Goal: Task Accomplishment & Management: Complete application form

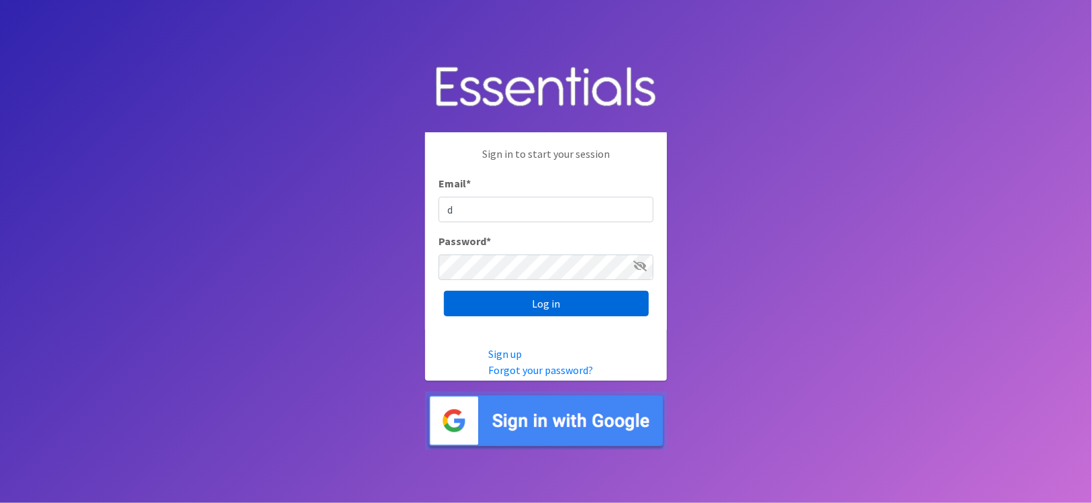
type input "[PERSON_NAME][EMAIL_ADDRESS][DOMAIN_NAME]"
click at [444, 291] on input "Log in" at bounding box center [546, 304] width 205 height 26
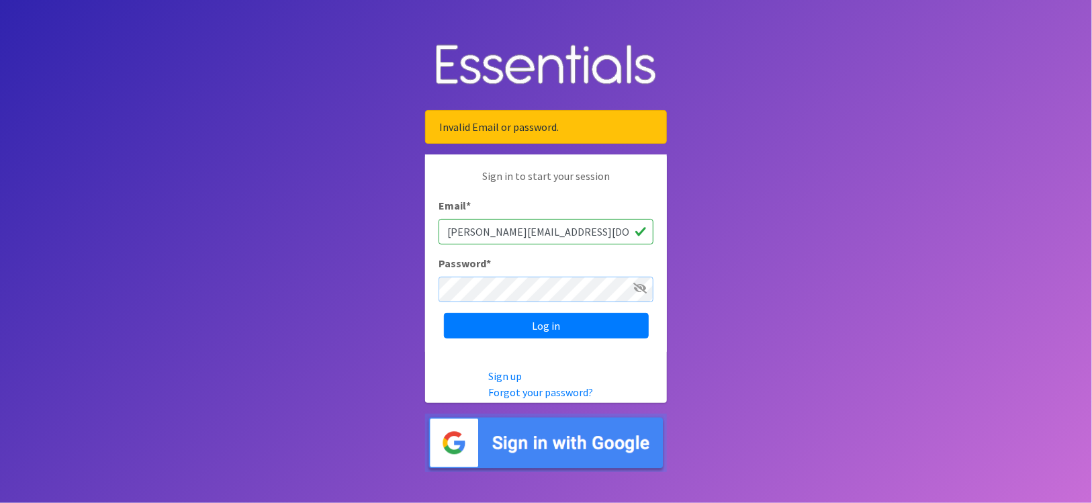
click at [444, 313] on input "Log in" at bounding box center [546, 326] width 205 height 26
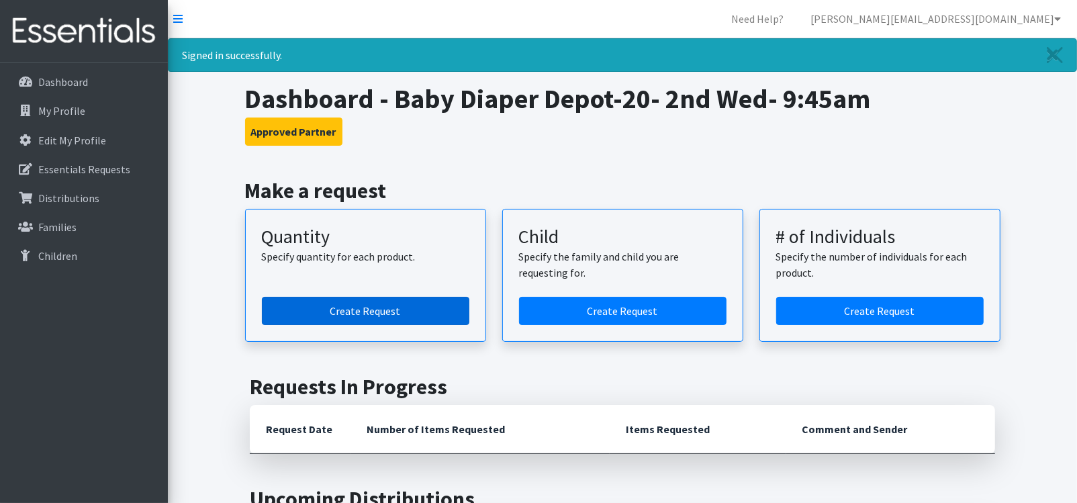
click at [373, 311] on link "Create Request" at bounding box center [366, 311] width 208 height 28
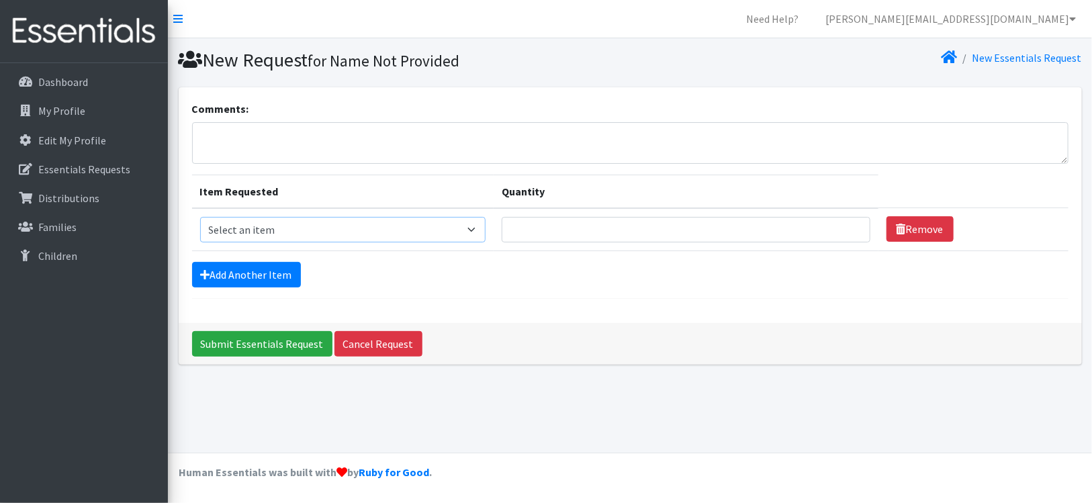
click at [427, 229] on select "Select an item Kids (Newborn) Kids (Size 1) Kids (Size 2) Kids (Size 3) Kids (S…" at bounding box center [342, 230] width 285 height 26
select select "3400"
click at [200, 217] on select "Select an item Kids (Newborn) Kids (Size 1) Kids (Size 2) Kids (Size 3) Kids (S…" at bounding box center [342, 230] width 285 height 26
click at [530, 232] on input "Quantity" at bounding box center [686, 230] width 369 height 26
type input "5"
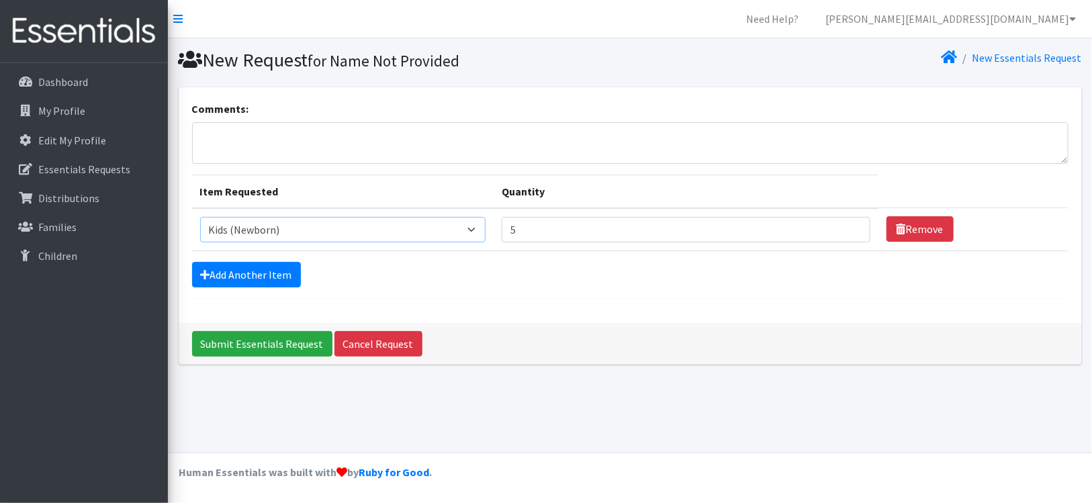
click at [472, 230] on select "Select an item Kids (Newborn) Kids (Size 1) Kids (Size 2) Kids (Size 3) Kids (S…" at bounding box center [342, 230] width 285 height 26
click at [246, 271] on link "Add Another Item" at bounding box center [246, 275] width 109 height 26
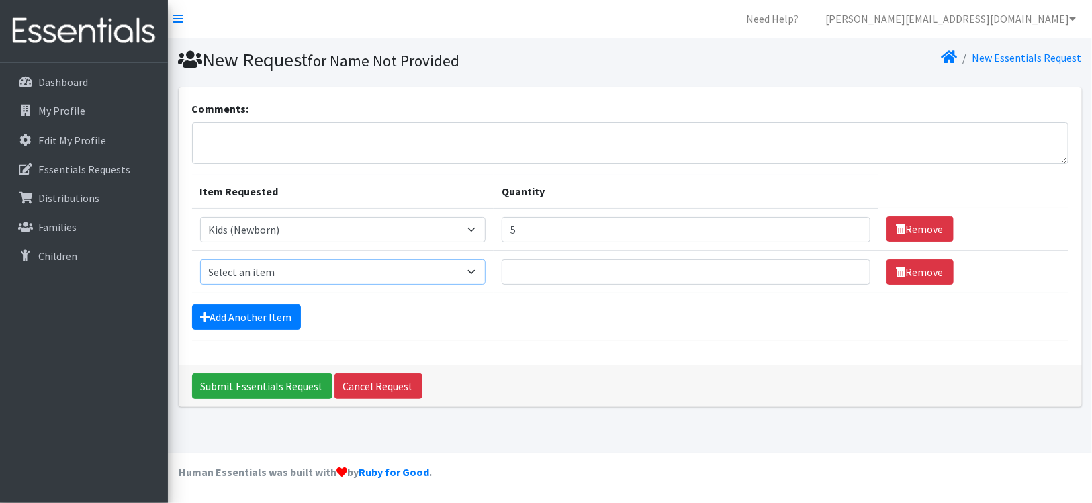
click at [384, 273] on select "Select an item Kids (Newborn) Kids (Size 1) Kids (Size 2) Kids (Size 3) Kids (S…" at bounding box center [342, 272] width 285 height 26
select select "3393"
click at [200, 259] on select "Select an item Kids (Newborn) Kids (Size 1) Kids (Size 2) Kids (Size 3) Kids (S…" at bounding box center [342, 272] width 285 height 26
click at [552, 271] on input "Quantity" at bounding box center [686, 272] width 369 height 26
type input "10"
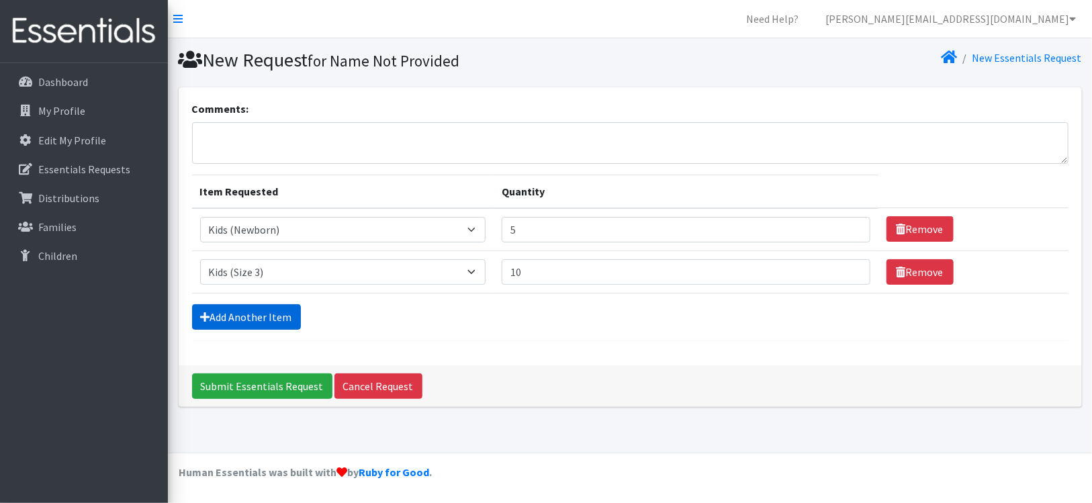
click at [251, 310] on link "Add Another Item" at bounding box center [246, 317] width 109 height 26
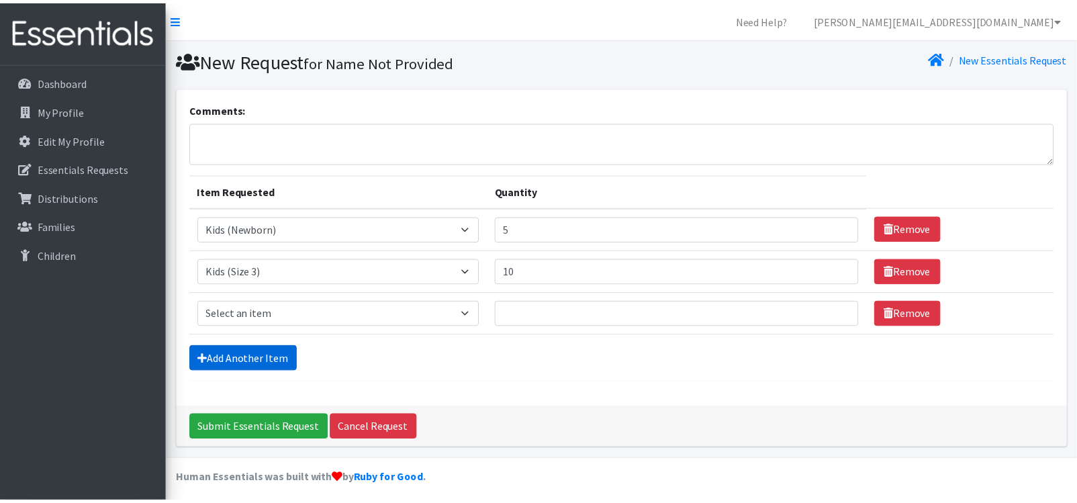
scroll to position [5, 0]
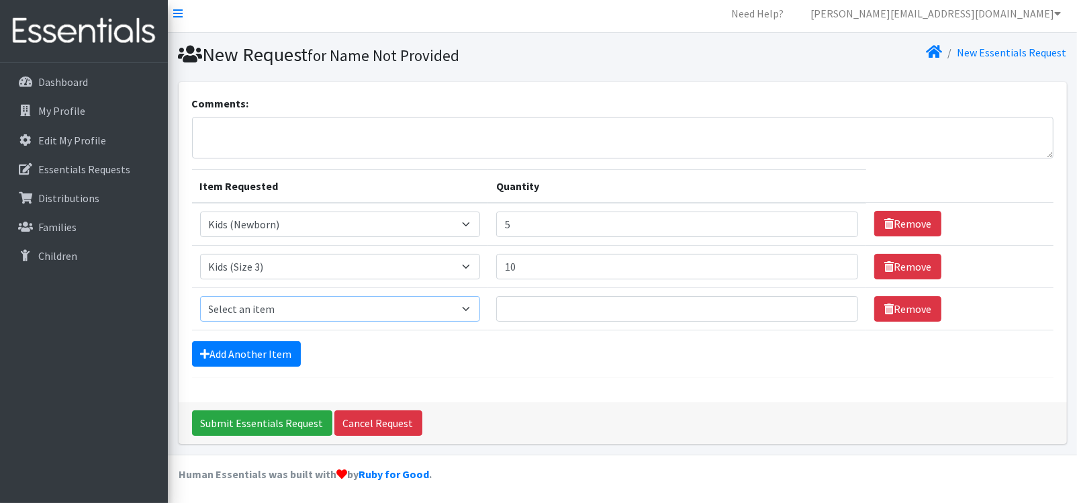
click at [265, 310] on select "Select an item Kids (Newborn) Kids (Size 1) Kids (Size 2) Kids (Size 3) Kids (S…" at bounding box center [340, 309] width 281 height 26
select select "3394"
click at [200, 296] on select "Select an item Kids (Newborn) Kids (Size 1) Kids (Size 2) Kids (Size 3) Kids (S…" at bounding box center [340, 309] width 281 height 26
click at [508, 308] on input "Quantity" at bounding box center [677, 309] width 362 height 26
type input "15"
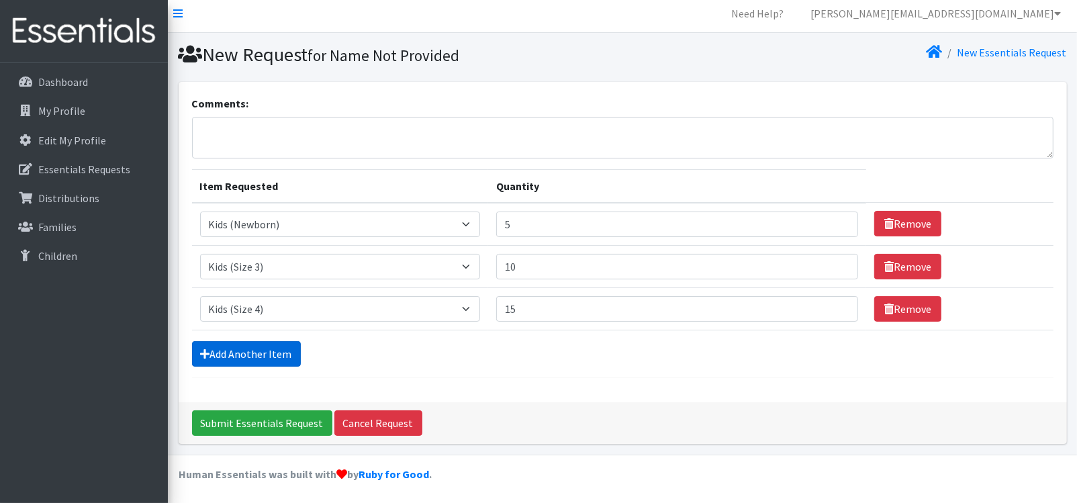
click at [276, 351] on link "Add Another Item" at bounding box center [246, 354] width 109 height 26
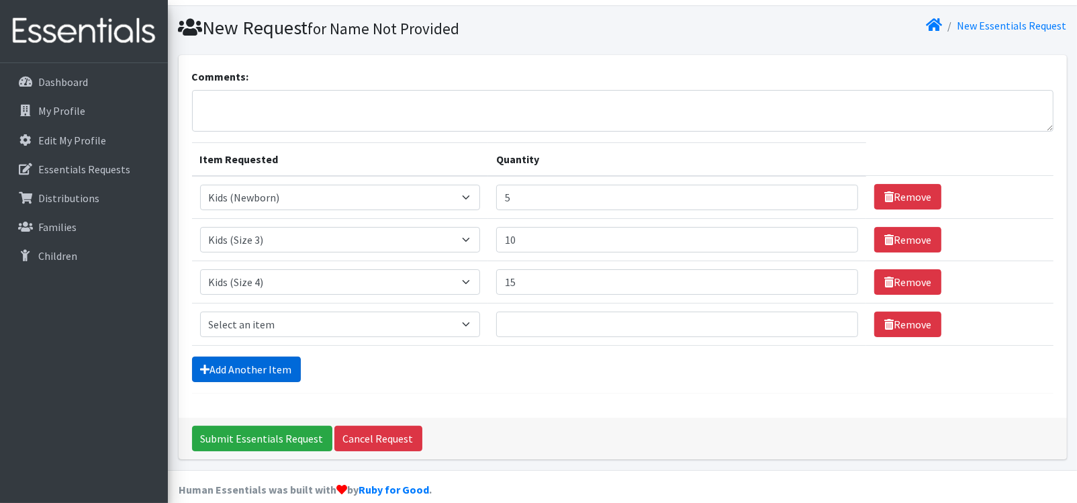
scroll to position [48, 0]
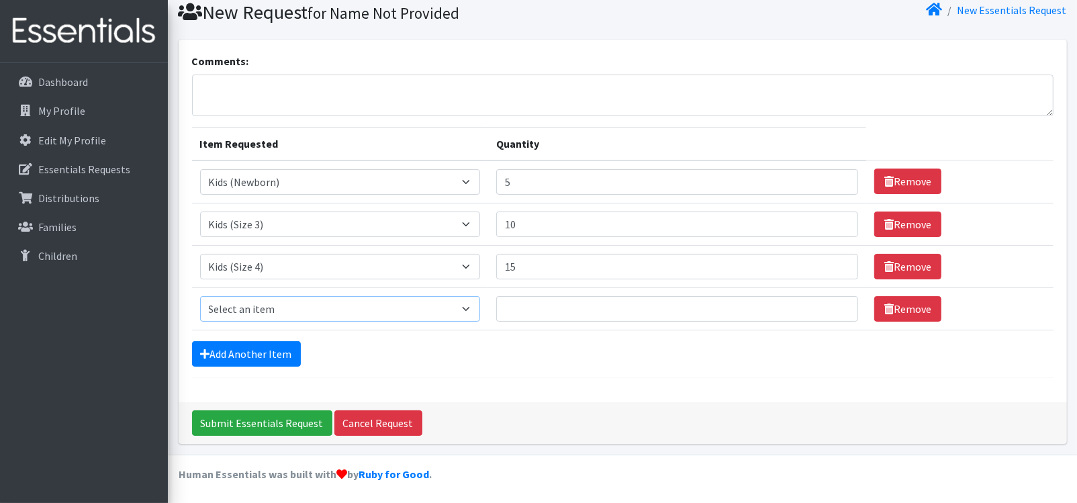
click at [308, 307] on select "Select an item Kids (Newborn) Kids (Size 1) Kids (Size 2) Kids (Size 3) Kids (S…" at bounding box center [340, 309] width 281 height 26
select select "3407"
click at [200, 296] on select "Select an item Kids (Newborn) Kids (Size 1) Kids (Size 2) Kids (Size 3) Kids (S…" at bounding box center [340, 309] width 281 height 26
click at [516, 307] on input "Quantity" at bounding box center [677, 309] width 362 height 26
type input "15"
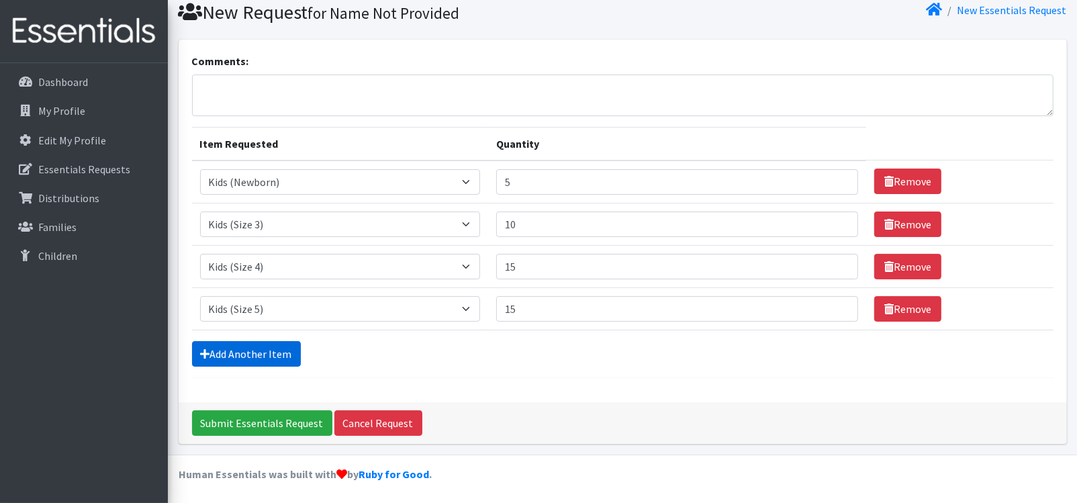
click at [269, 349] on link "Add Another Item" at bounding box center [246, 354] width 109 height 26
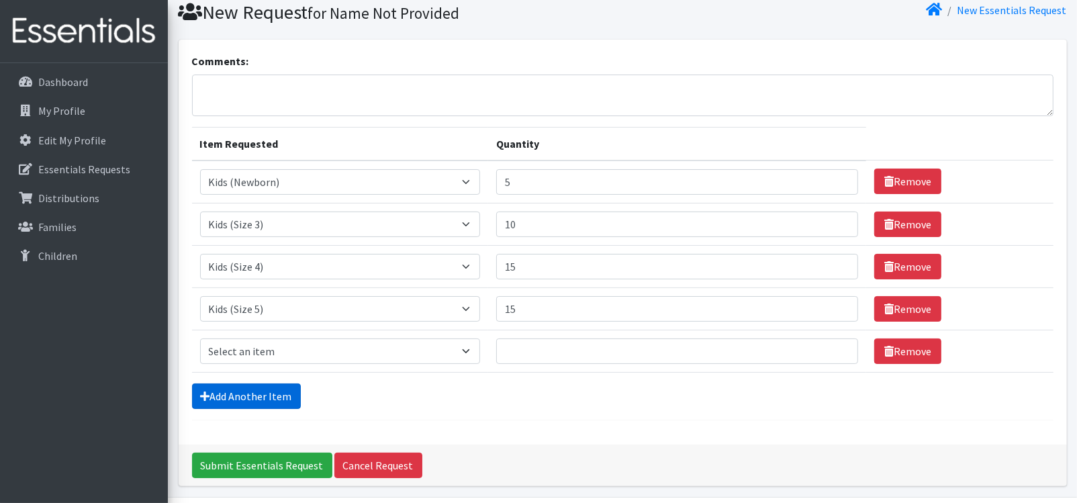
scroll to position [89, 0]
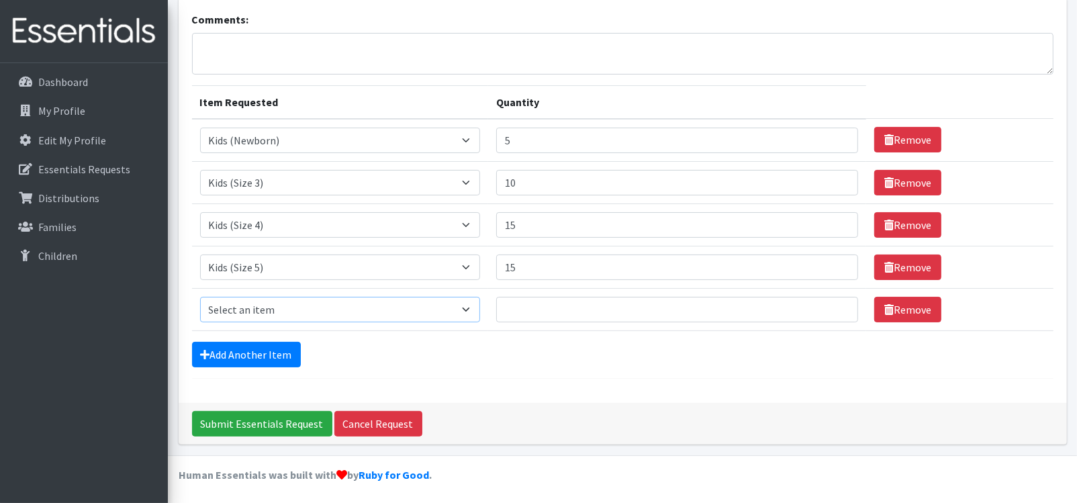
click at [287, 308] on select "Select an item Kids (Newborn) Kids (Size 1) Kids (Size 2) Kids (Size 3) Kids (S…" at bounding box center [340, 310] width 281 height 26
select select "3419"
click at [200, 297] on select "Select an item Kids (Newborn) Kids (Size 1) Kids (Size 2) Kids (Size 3) Kids (S…" at bounding box center [340, 310] width 281 height 26
click at [518, 306] on input "Quantity" at bounding box center [677, 310] width 362 height 26
type input "15"
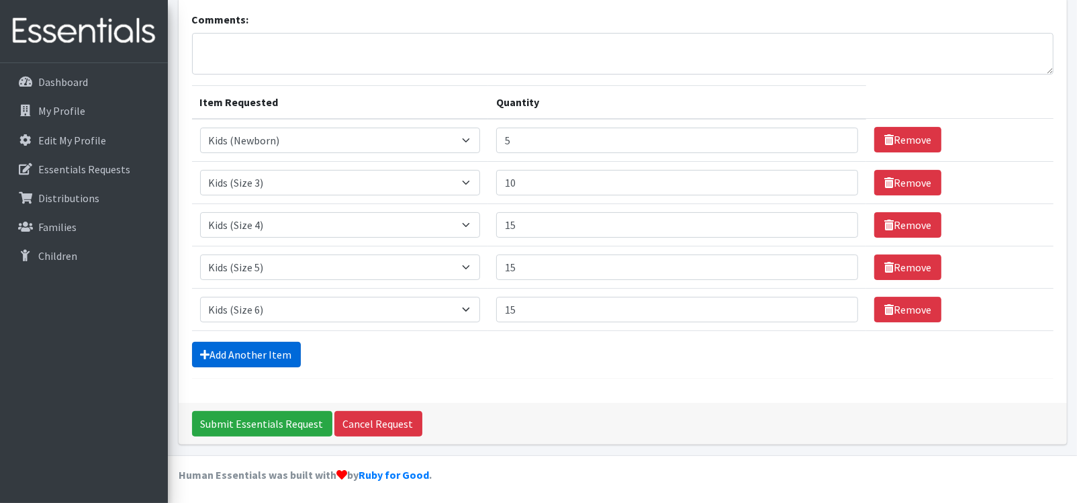
click at [268, 349] on link "Add Another Item" at bounding box center [246, 355] width 109 height 26
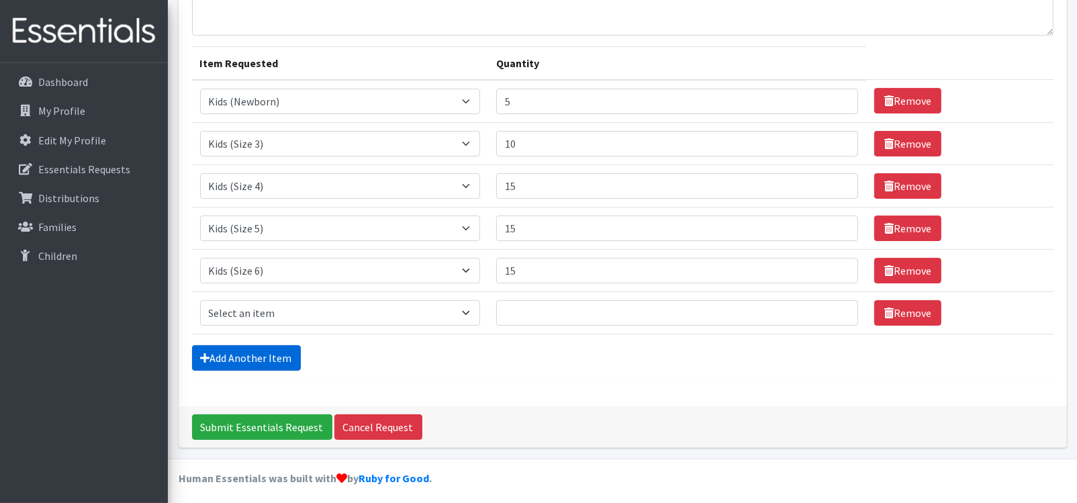
scroll to position [132, 0]
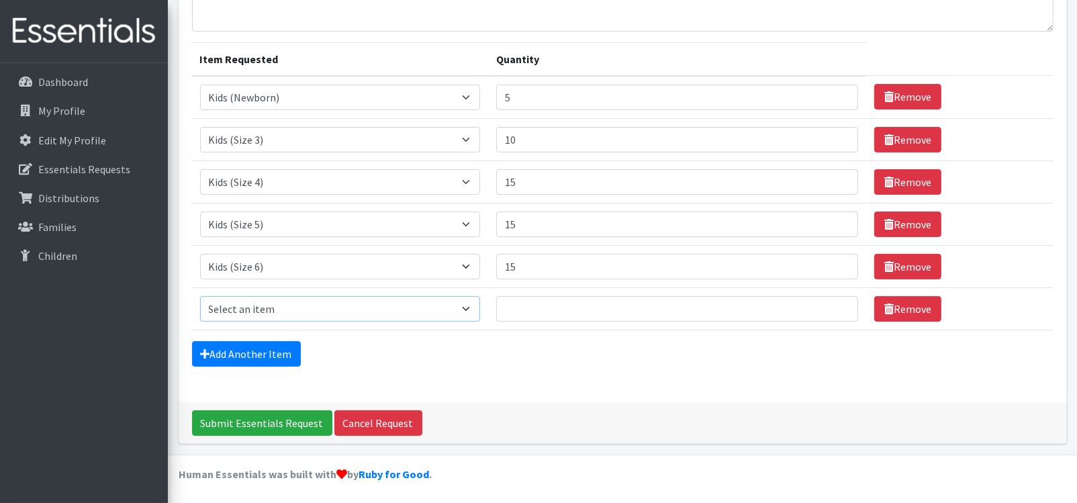
click at [401, 309] on select "Select an item Kids (Newborn) Kids (Size 1) Kids (Size 2) Kids (Size 3) Kids (S…" at bounding box center [340, 309] width 281 height 26
select select "3415"
click at [200, 296] on select "Select an item Kids (Newborn) Kids (Size 1) Kids (Size 2) Kids (Size 3) Kids (S…" at bounding box center [340, 309] width 281 height 26
click at [528, 308] on input "Quantity" at bounding box center [677, 309] width 362 height 26
type input "5"
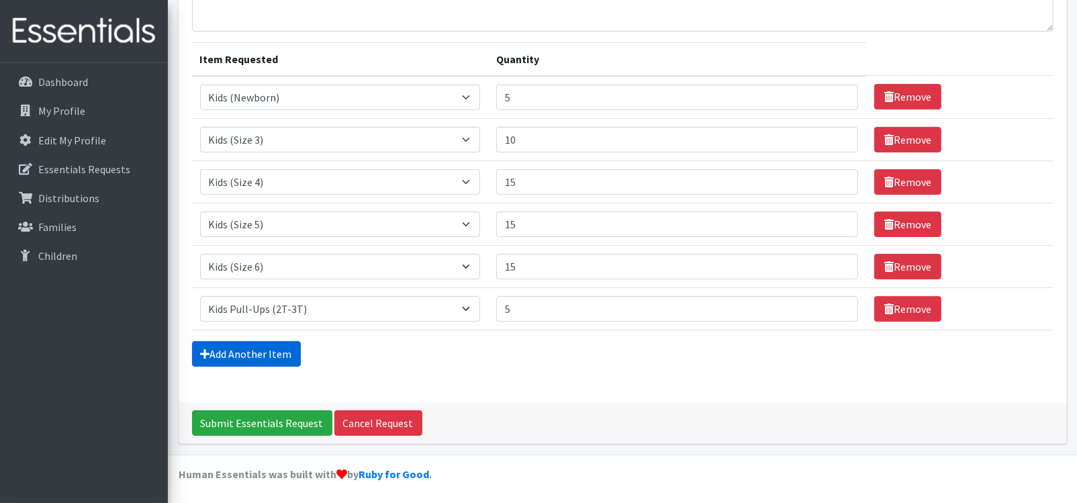
click at [263, 353] on link "Add Another Item" at bounding box center [246, 354] width 109 height 26
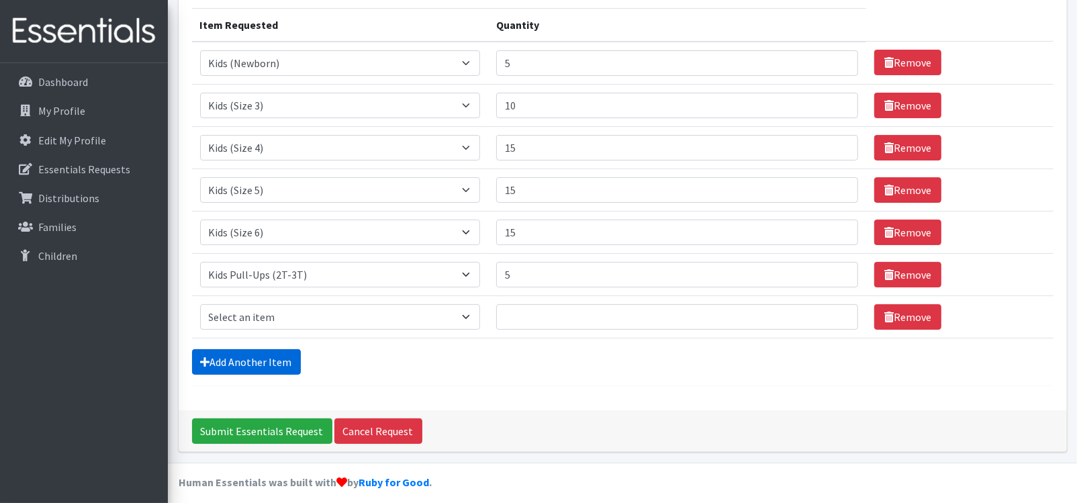
scroll to position [175, 0]
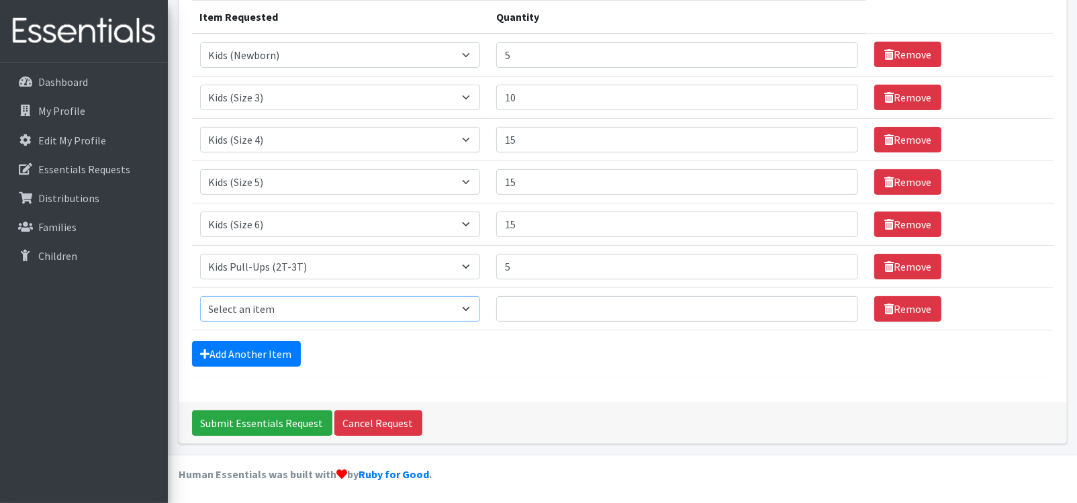
click at [311, 301] on select "Select an item Kids (Newborn) Kids (Size 1) Kids (Size 2) Kids (Size 3) Kids (S…" at bounding box center [340, 309] width 281 height 26
select select "3417"
click at [200, 296] on select "Select an item Kids (Newborn) Kids (Size 1) Kids (Size 2) Kids (Size 3) Kids (S…" at bounding box center [340, 309] width 281 height 26
click at [502, 303] on input "Quantity" at bounding box center [677, 309] width 362 height 26
type input "5"
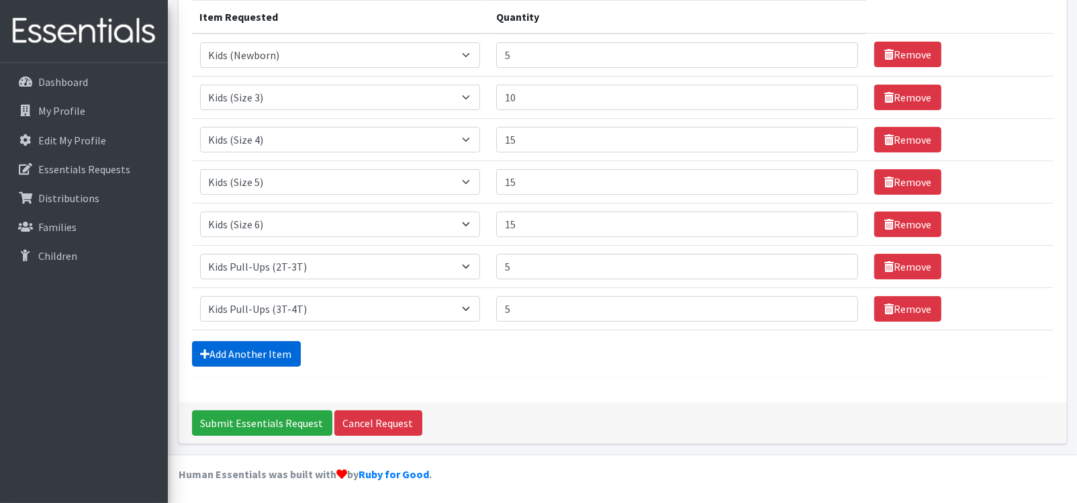
click at [269, 351] on link "Add Another Item" at bounding box center [246, 354] width 109 height 26
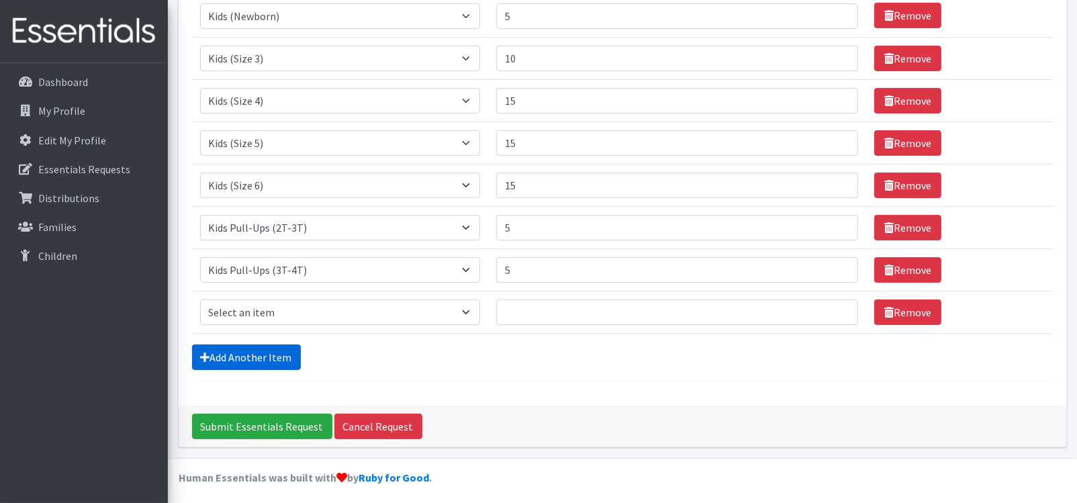
scroll to position [216, 0]
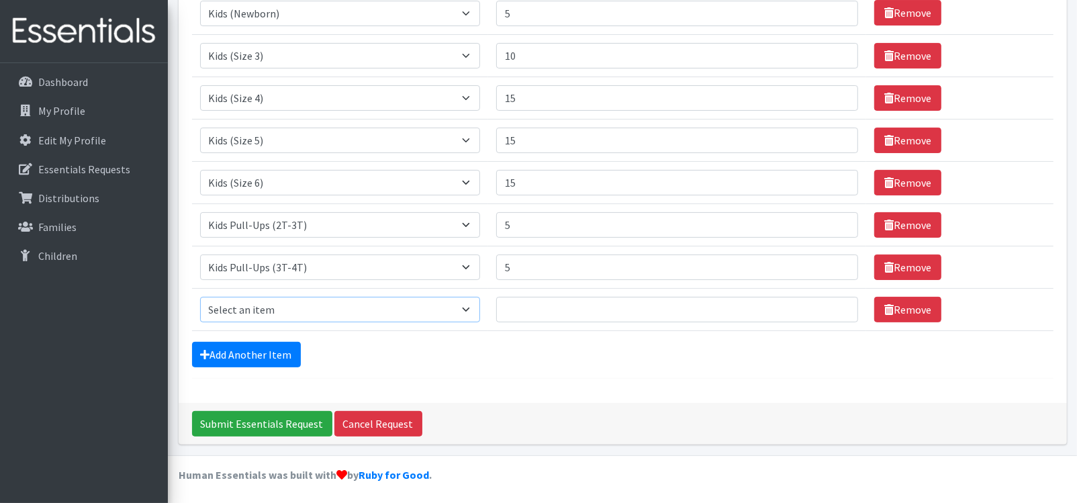
click at [294, 307] on select "Select an item Kids (Newborn) Kids (Size 1) Kids (Size 2) Kids (Size 3) Kids (S…" at bounding box center [340, 310] width 281 height 26
select select "3408"
click at [200, 297] on select "Select an item Kids (Newborn) Kids (Size 1) Kids (Size 2) Kids (Size 3) Kids (S…" at bounding box center [340, 310] width 281 height 26
click at [514, 309] on input "Quantity" at bounding box center [677, 310] width 362 height 26
type input "5"
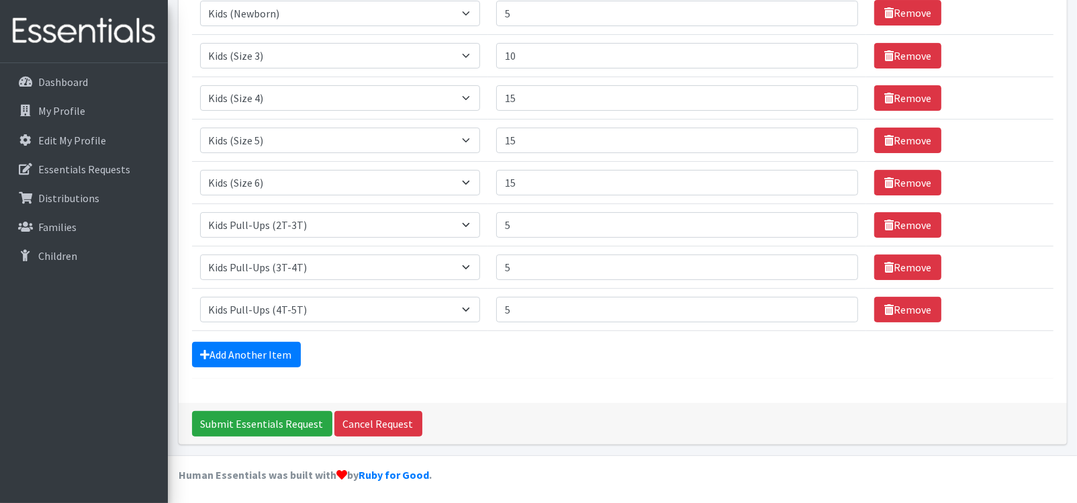
click at [483, 353] on div "Add Another Item" at bounding box center [623, 355] width 862 height 26
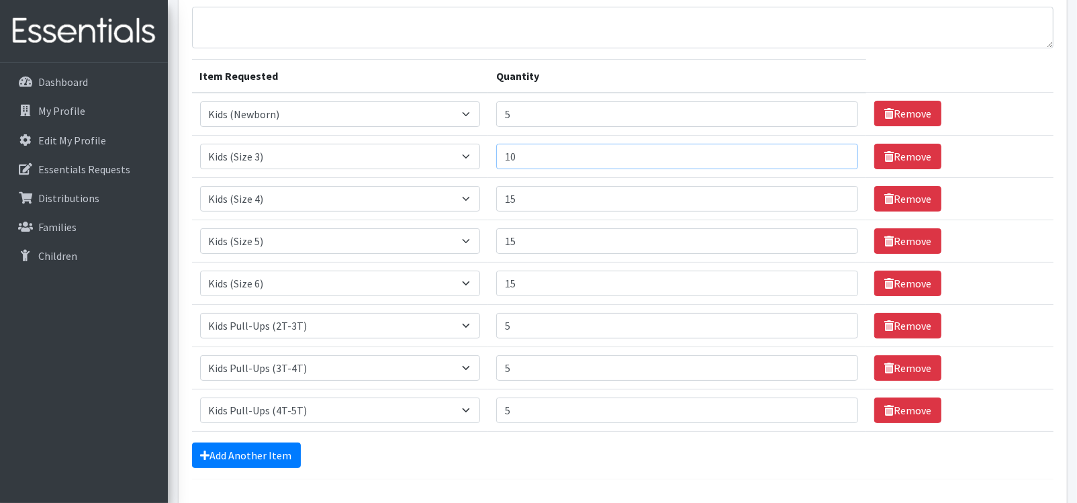
click at [529, 155] on input "10" at bounding box center [677, 157] width 362 height 26
type input "15"
click at [529, 195] on input "15" at bounding box center [677, 199] width 362 height 26
type input "1"
type input "20"
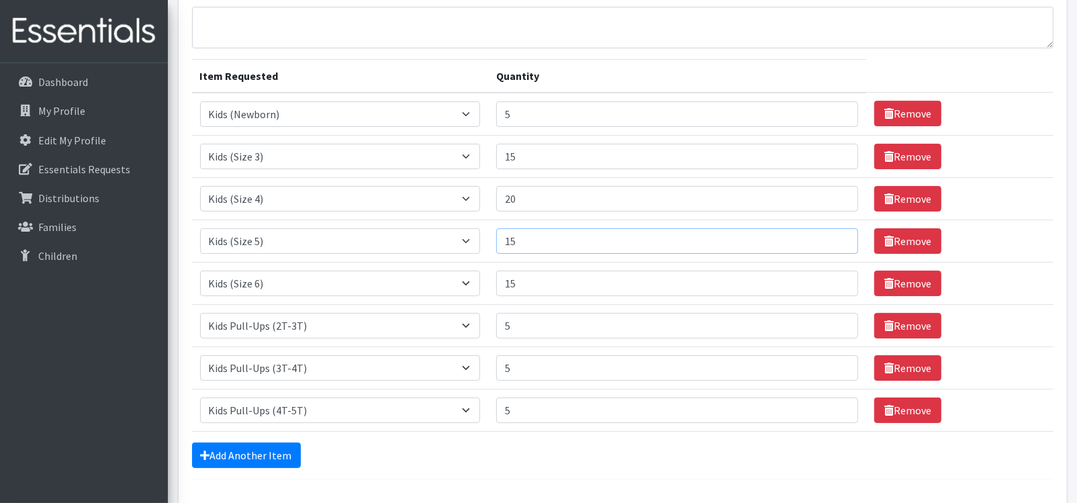
click at [521, 238] on input "15" at bounding box center [677, 241] width 362 height 26
type input "1"
type input "20"
click at [525, 283] on input "15" at bounding box center [677, 284] width 362 height 26
type input "1"
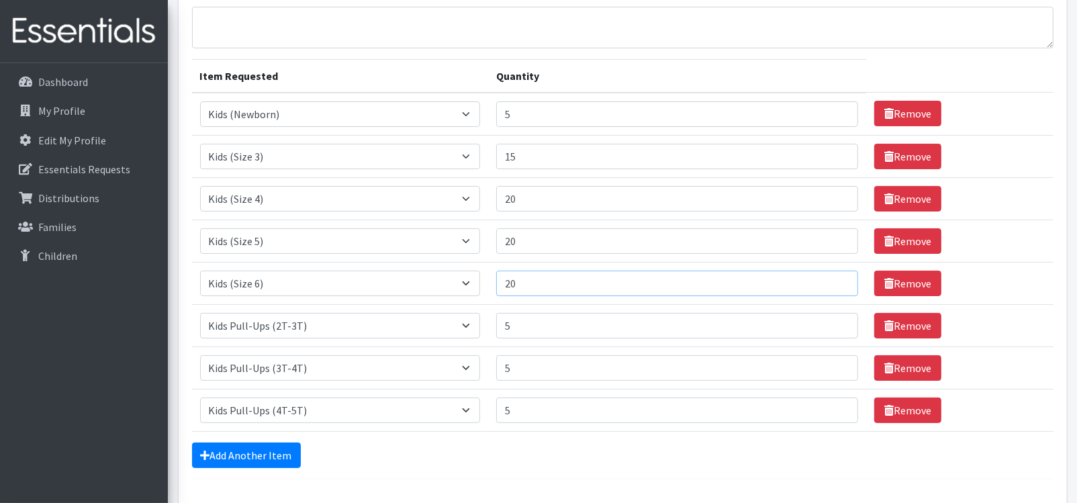
type input "20"
click at [581, 446] on div "Add Another Item" at bounding box center [623, 456] width 862 height 26
click at [529, 156] on input "15" at bounding box center [677, 157] width 362 height 26
type input "1"
type input "20"
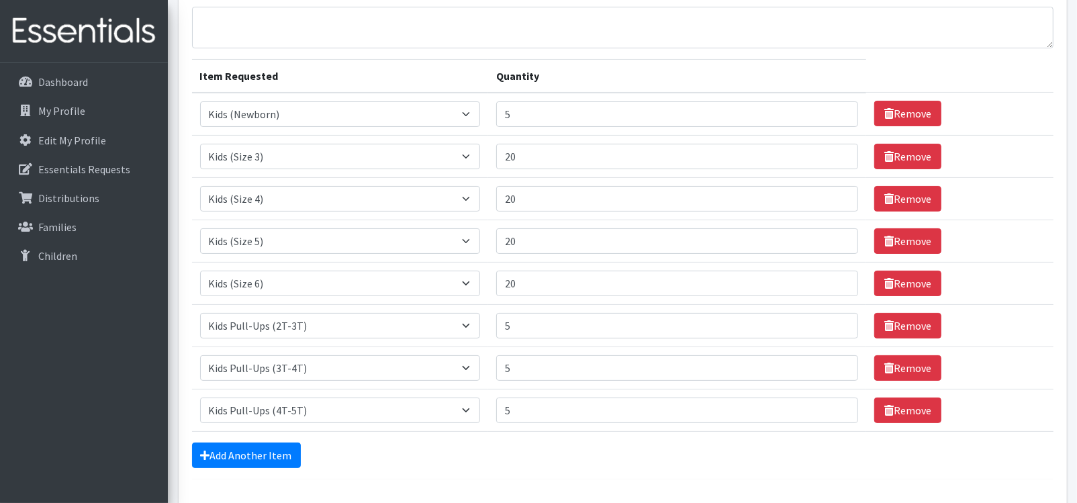
click at [555, 454] on div "Add Another Item" at bounding box center [623, 456] width 862 height 26
click at [244, 451] on link "Add Another Item" at bounding box center [246, 456] width 109 height 26
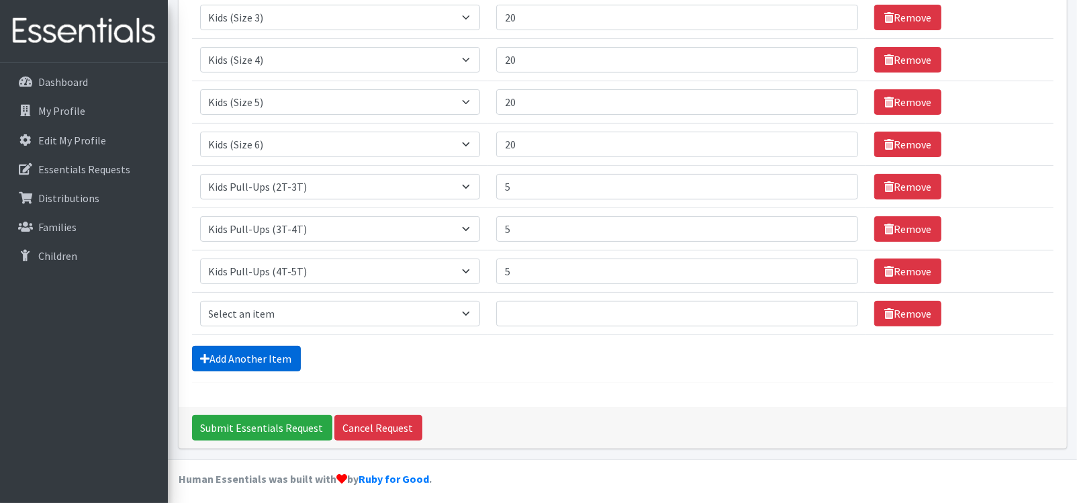
scroll to position [259, 0]
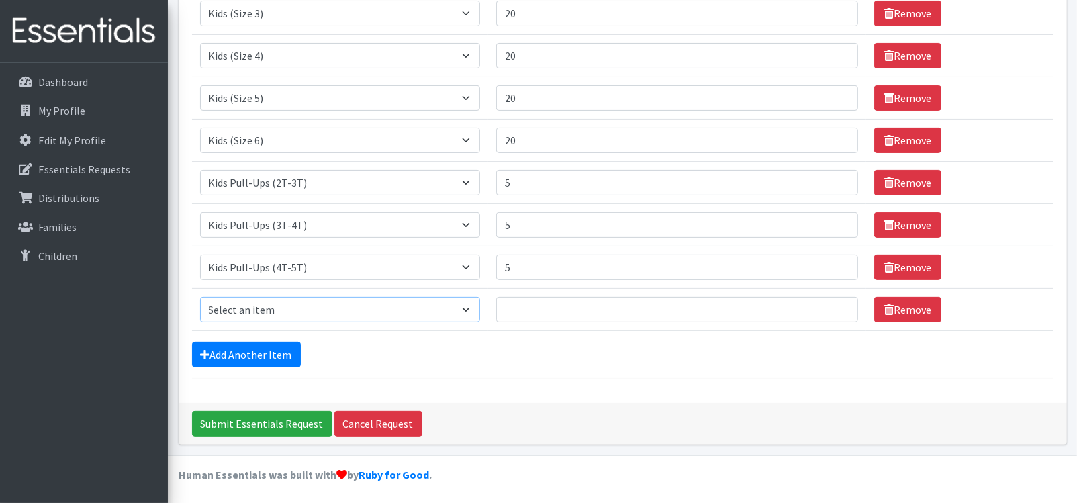
click at [300, 303] on select "Select an item Kids (Newborn) Kids (Size 1) Kids (Size 2) Kids (Size 3) Kids (S…" at bounding box center [340, 310] width 281 height 26
select select "3418"
click at [200, 297] on select "Select an item Kids (Newborn) Kids (Size 1) Kids (Size 2) Kids (Size 3) Kids (S…" at bounding box center [340, 310] width 281 height 26
click at [539, 304] on input "Quantity" at bounding box center [677, 310] width 362 height 26
type input "15"
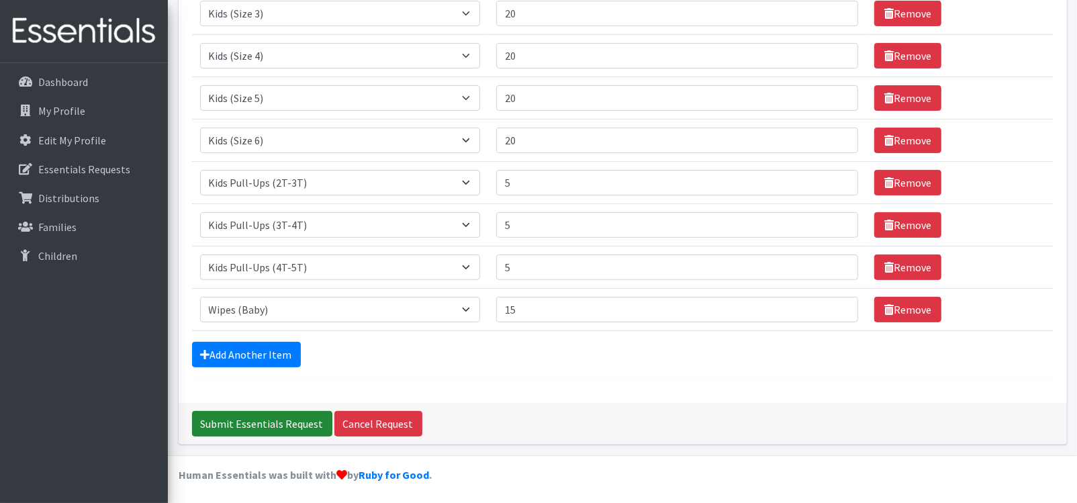
click at [271, 420] on input "Submit Essentials Request" at bounding box center [262, 424] width 140 height 26
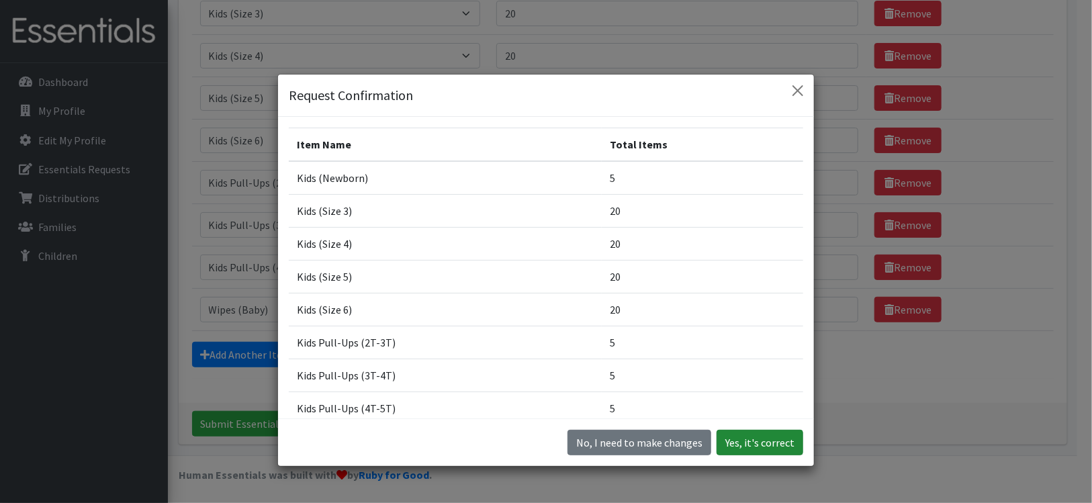
click at [743, 440] on button "Yes, it's correct" at bounding box center [760, 443] width 87 height 26
